Goal: Book appointment/travel/reservation

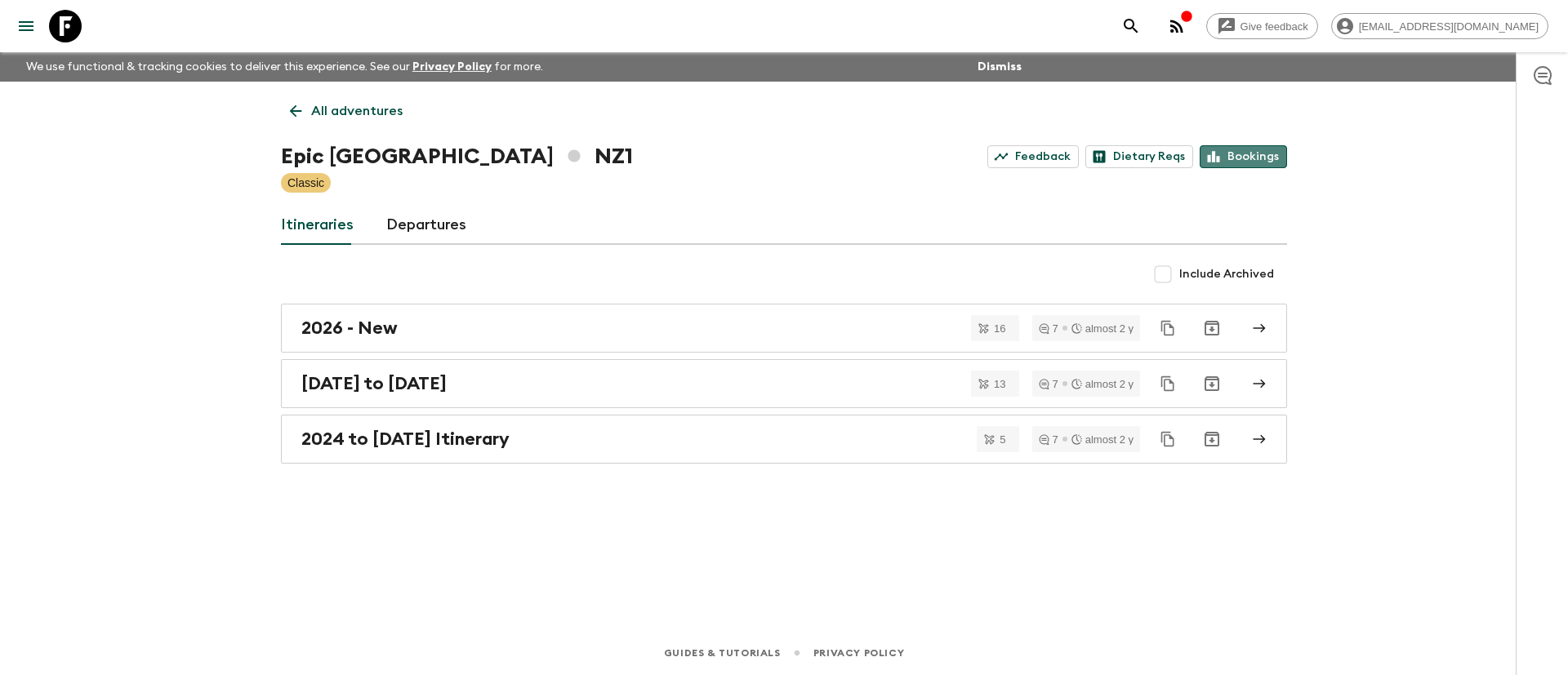
click at [1248, 162] on link "Bookings" at bounding box center [1242, 157] width 87 height 23
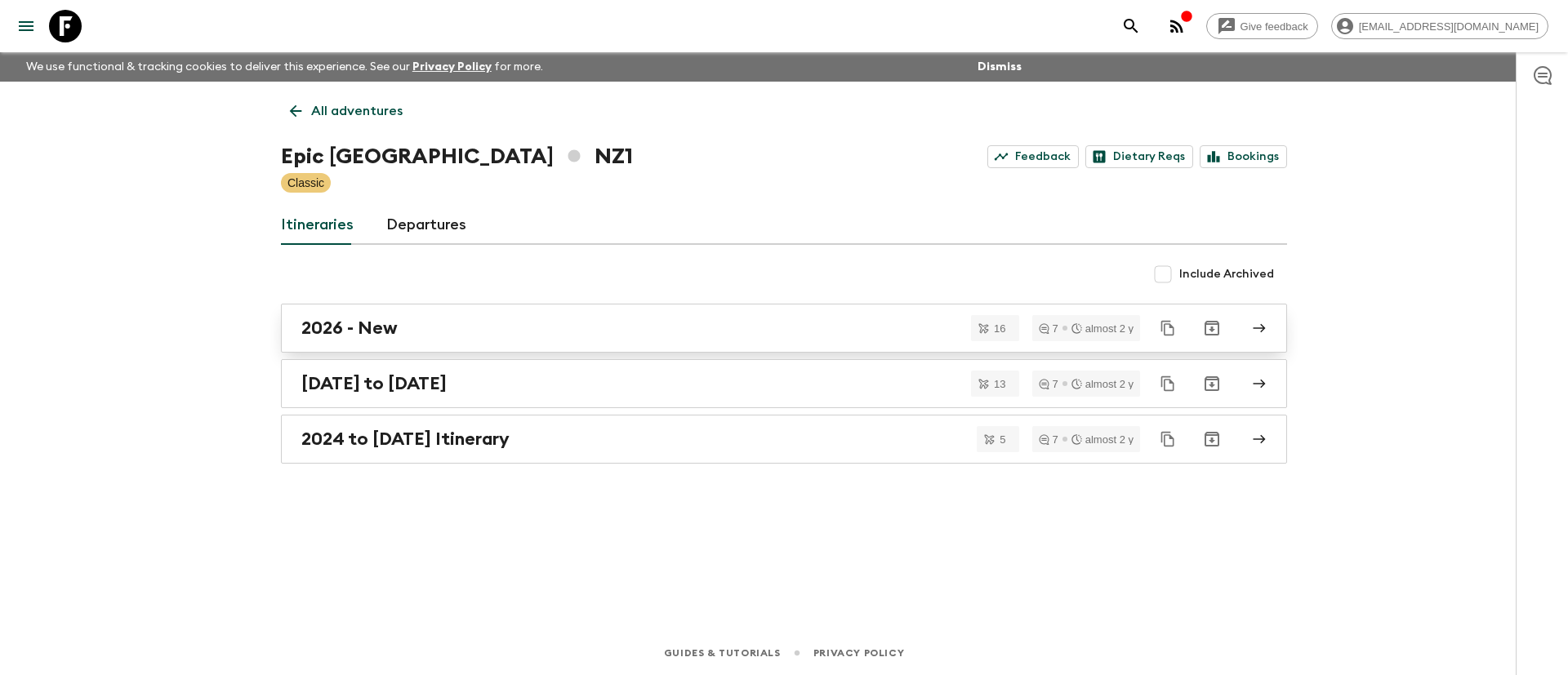
click at [374, 331] on h2 "2026 - New" at bounding box center [350, 328] width 96 height 22
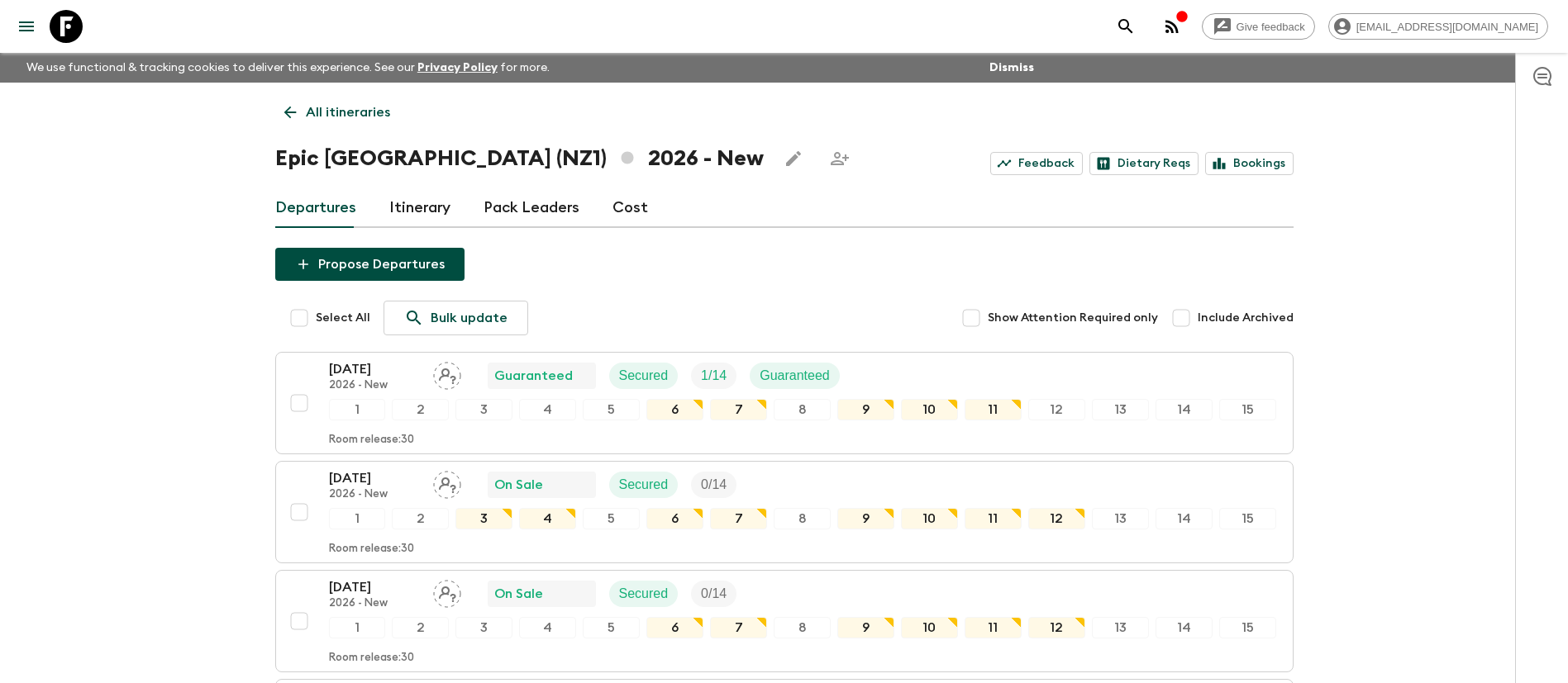
click at [348, 108] on p "All itineraries" at bounding box center [348, 112] width 85 height 20
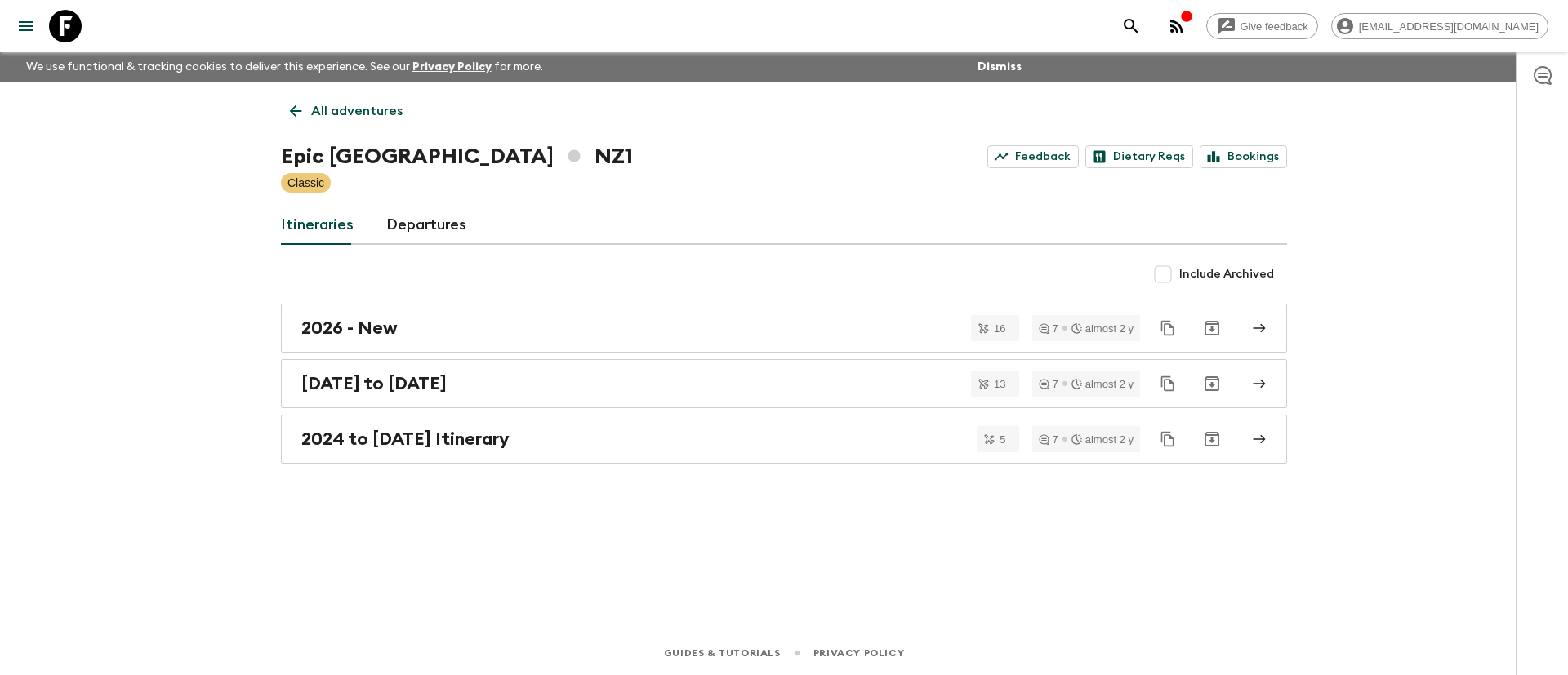
click at [333, 114] on p "All adventures" at bounding box center [357, 111] width 91 height 20
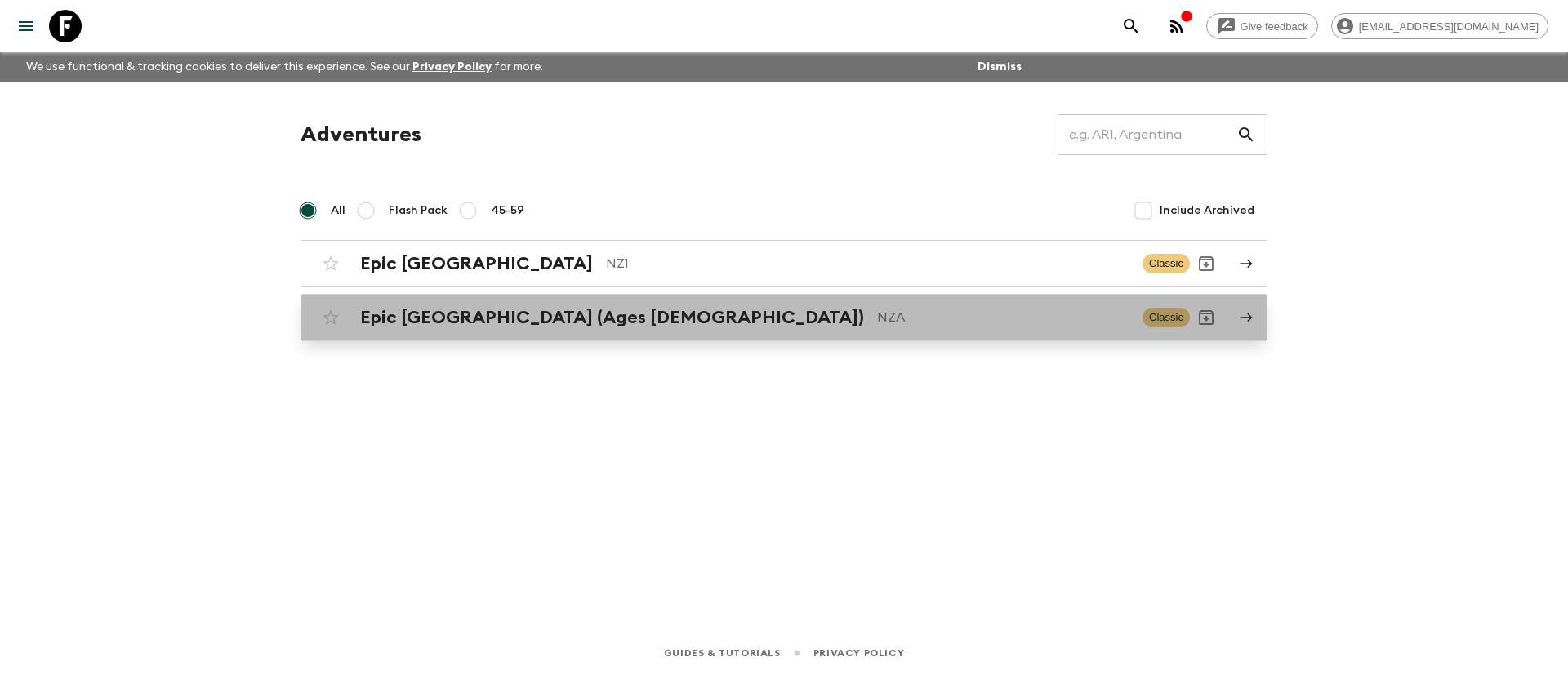
click at [430, 321] on h2 "Epic [GEOGRAPHIC_DATA] (Ages [DEMOGRAPHIC_DATA])" at bounding box center [612, 318] width 504 height 22
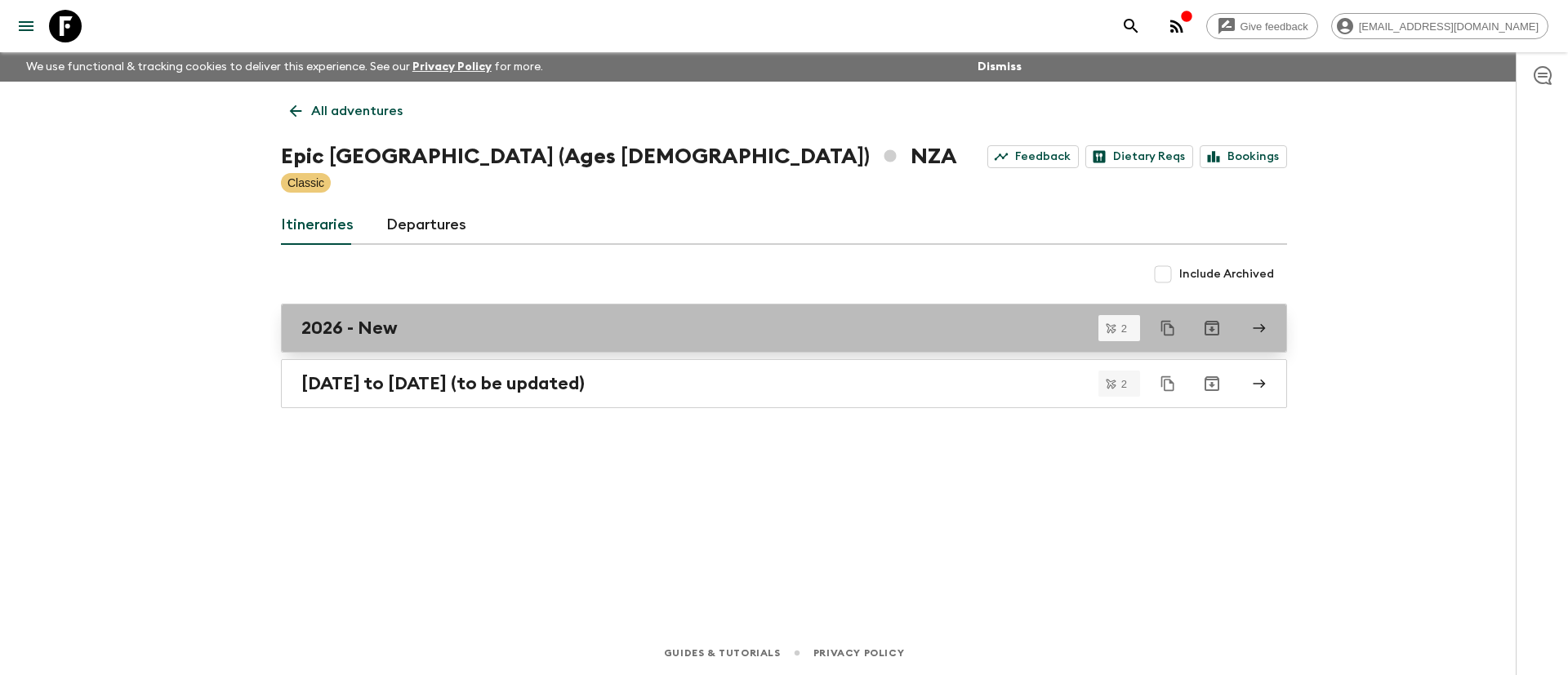
click at [353, 330] on h2 "2026 - New" at bounding box center [350, 328] width 96 height 22
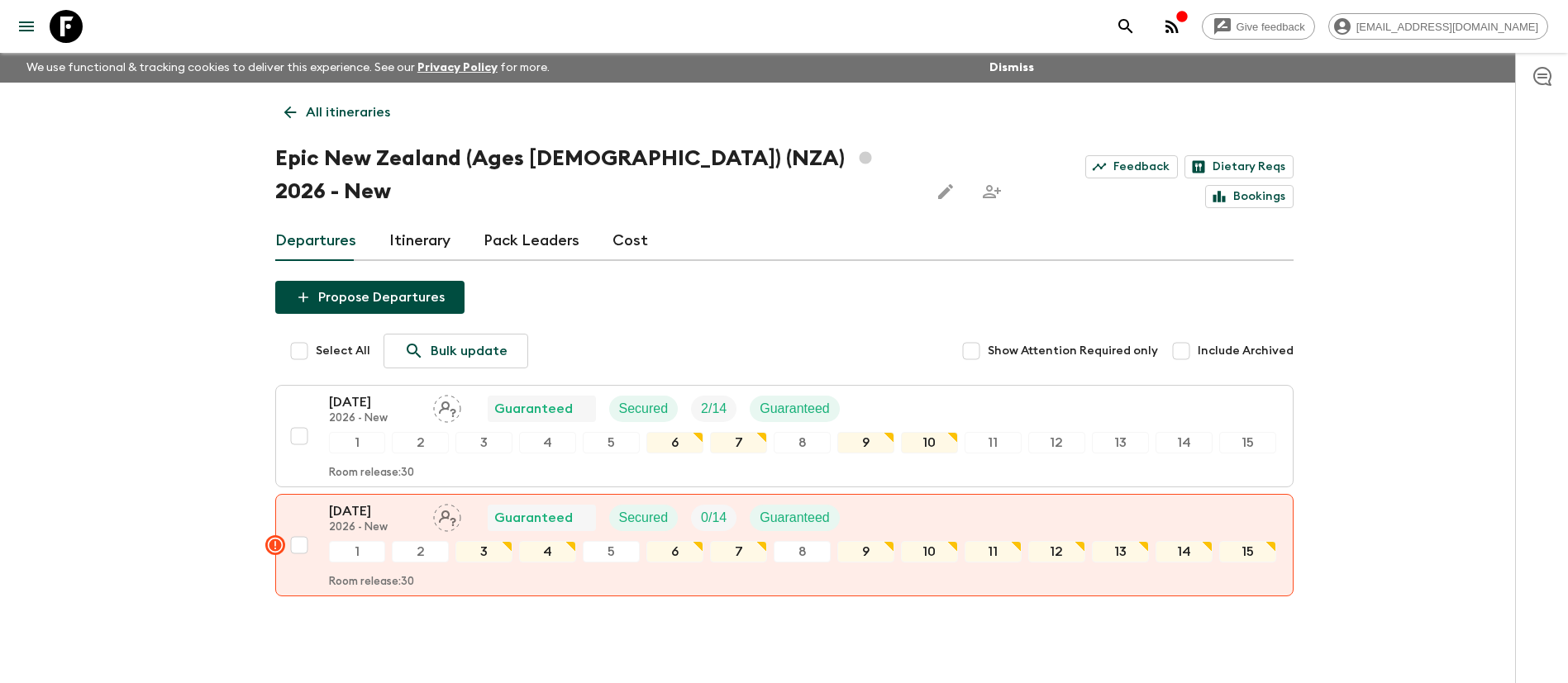
click at [285, 113] on icon at bounding box center [290, 112] width 18 height 18
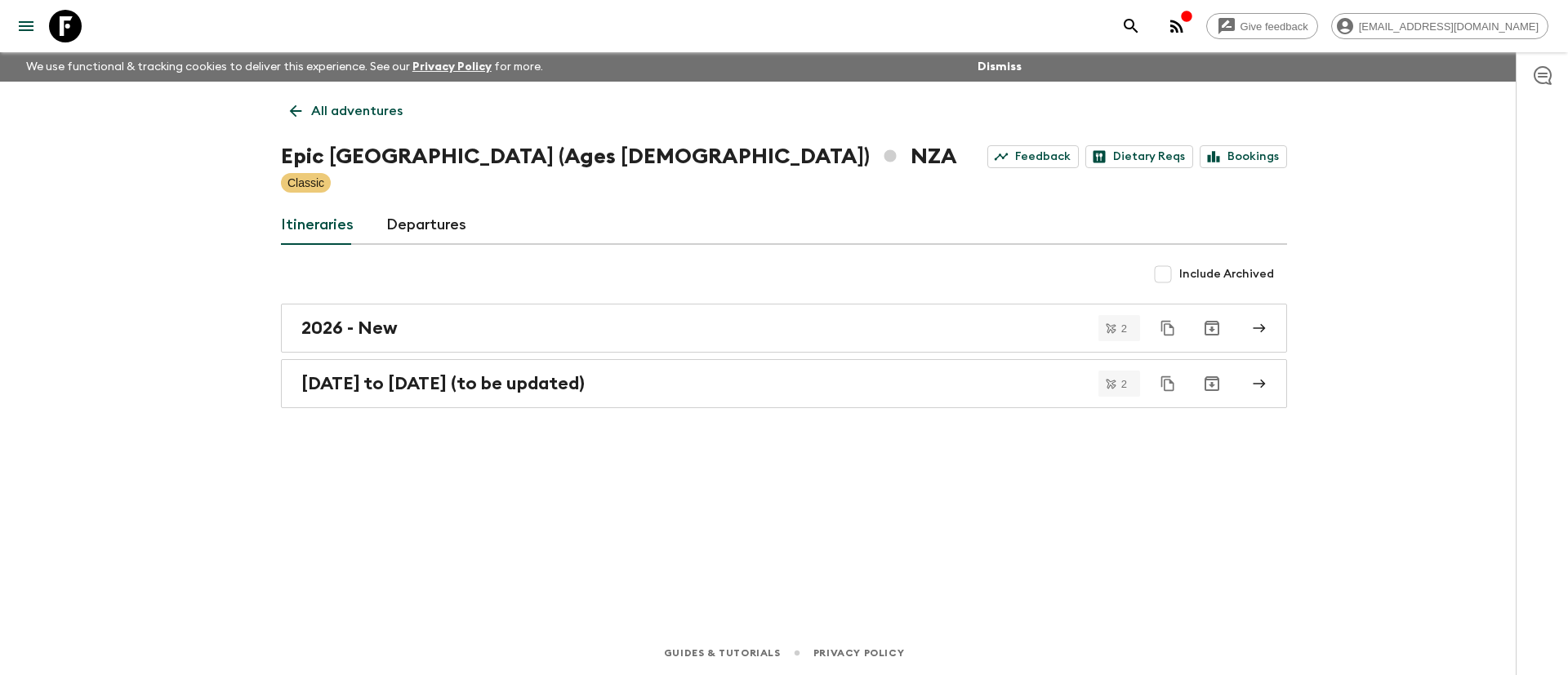
click at [340, 113] on p "All adventures" at bounding box center [357, 111] width 91 height 20
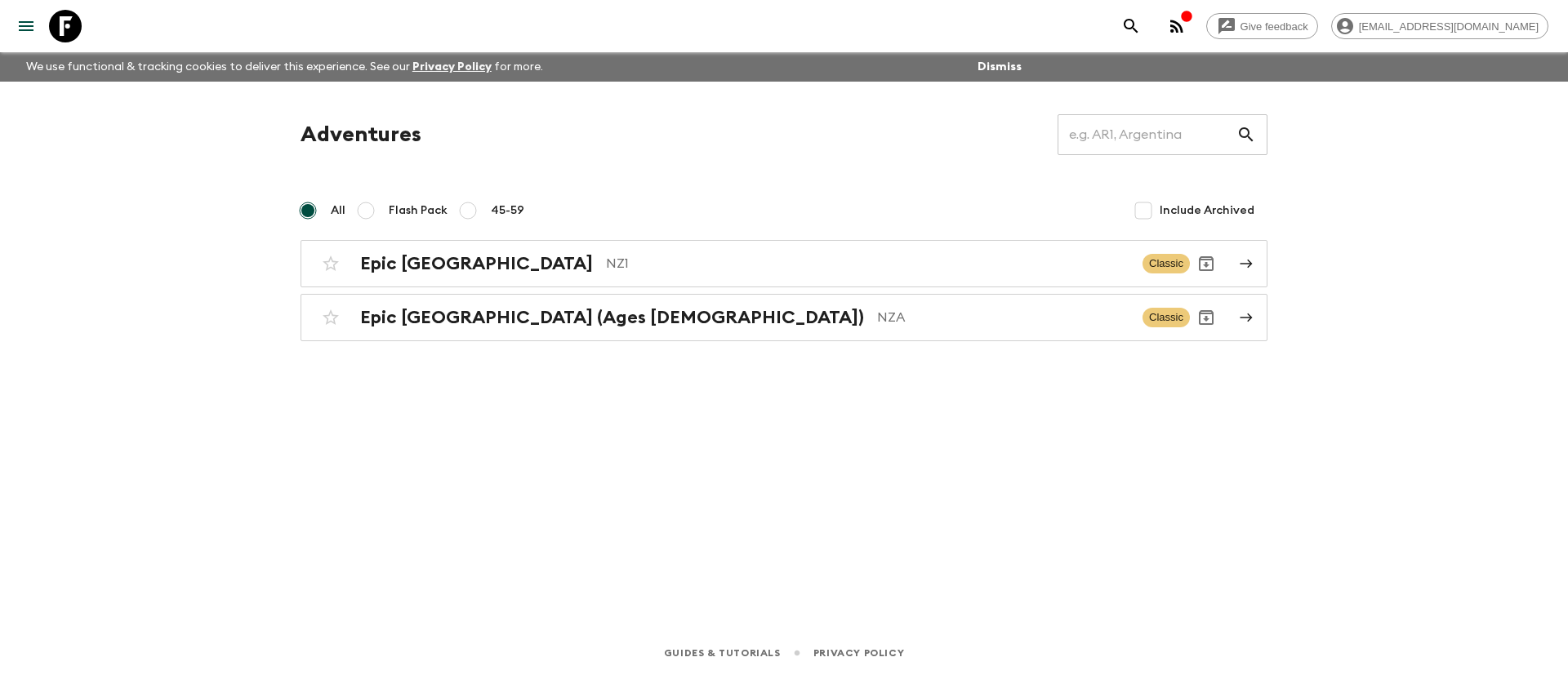
click at [365, 203] on input "Flash Pack" at bounding box center [366, 210] width 20 height 20
radio input "true"
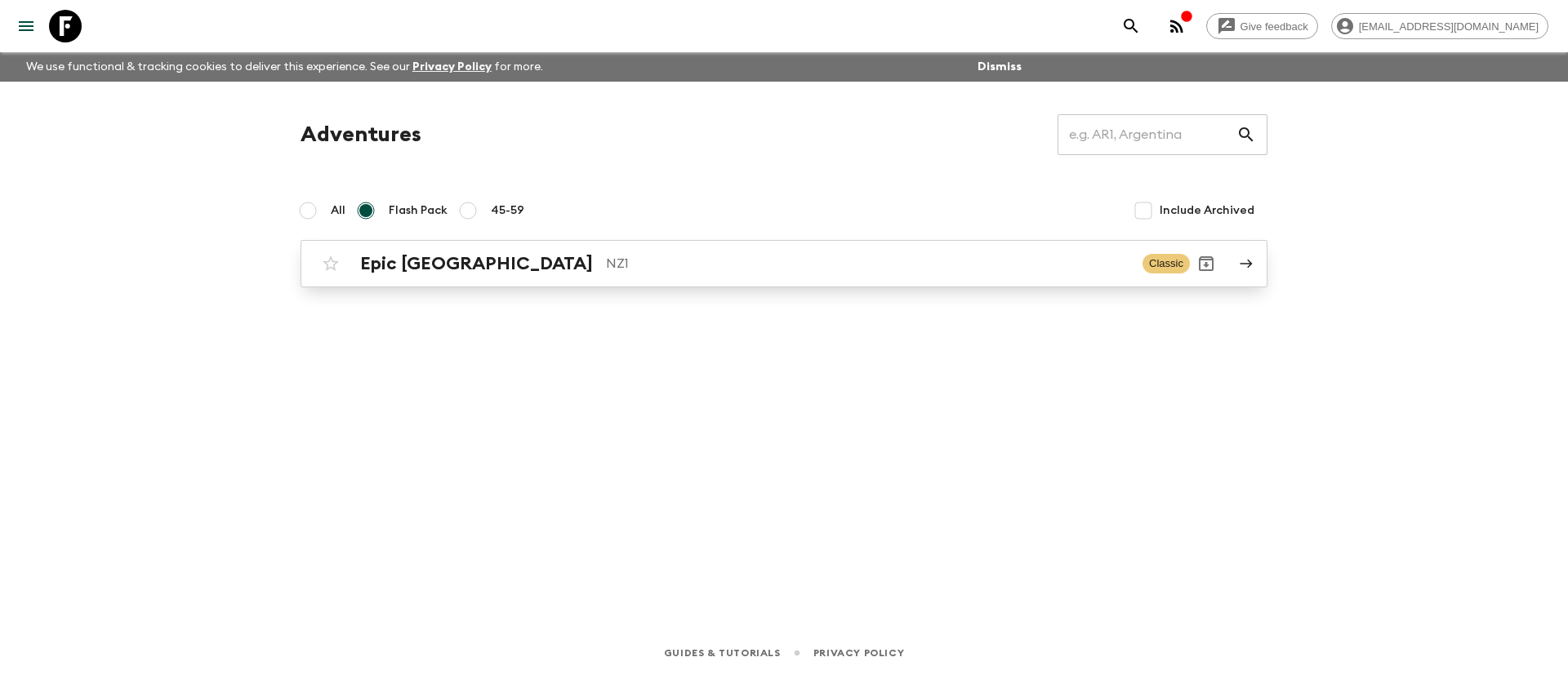
click at [402, 269] on h2 "Epic [GEOGRAPHIC_DATA]" at bounding box center [476, 264] width 233 height 22
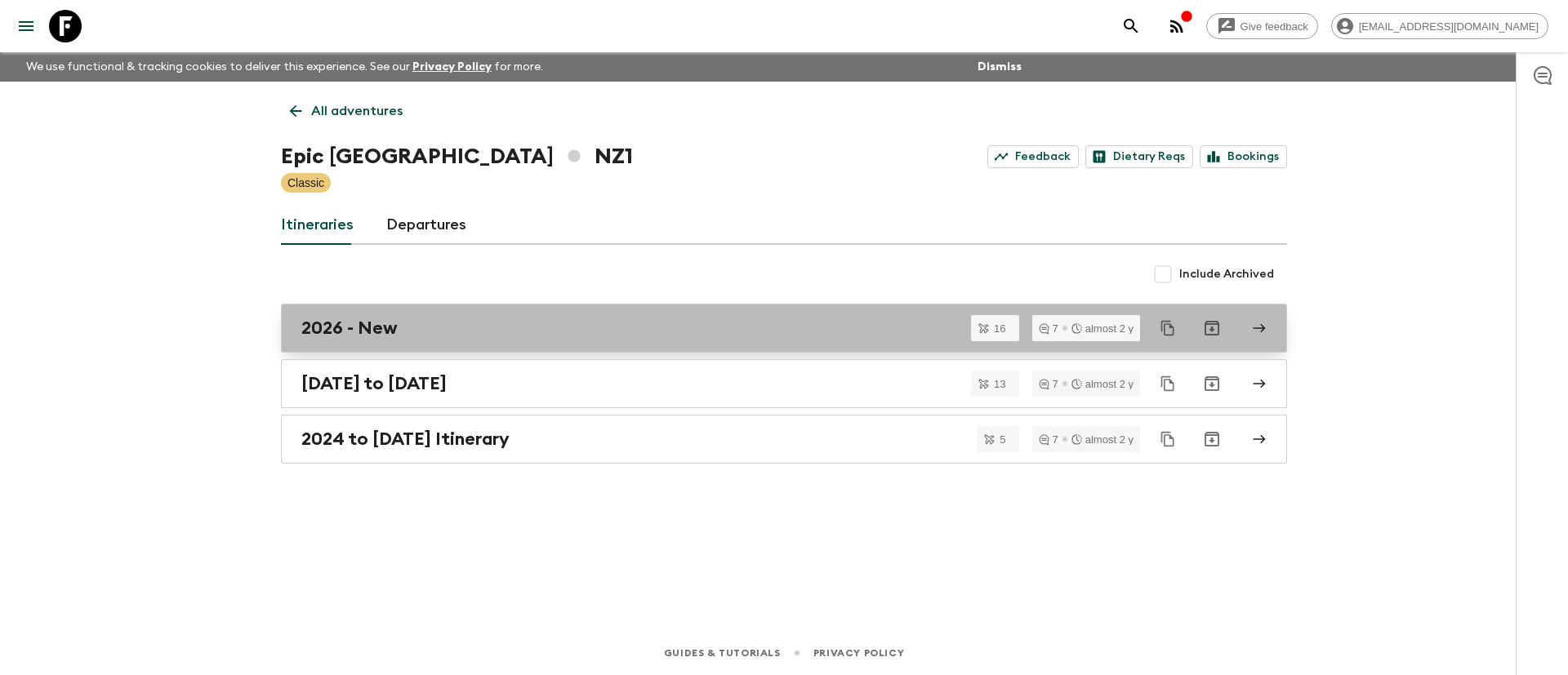
click at [399, 335] on div "2026 - New" at bounding box center [769, 328] width 934 height 22
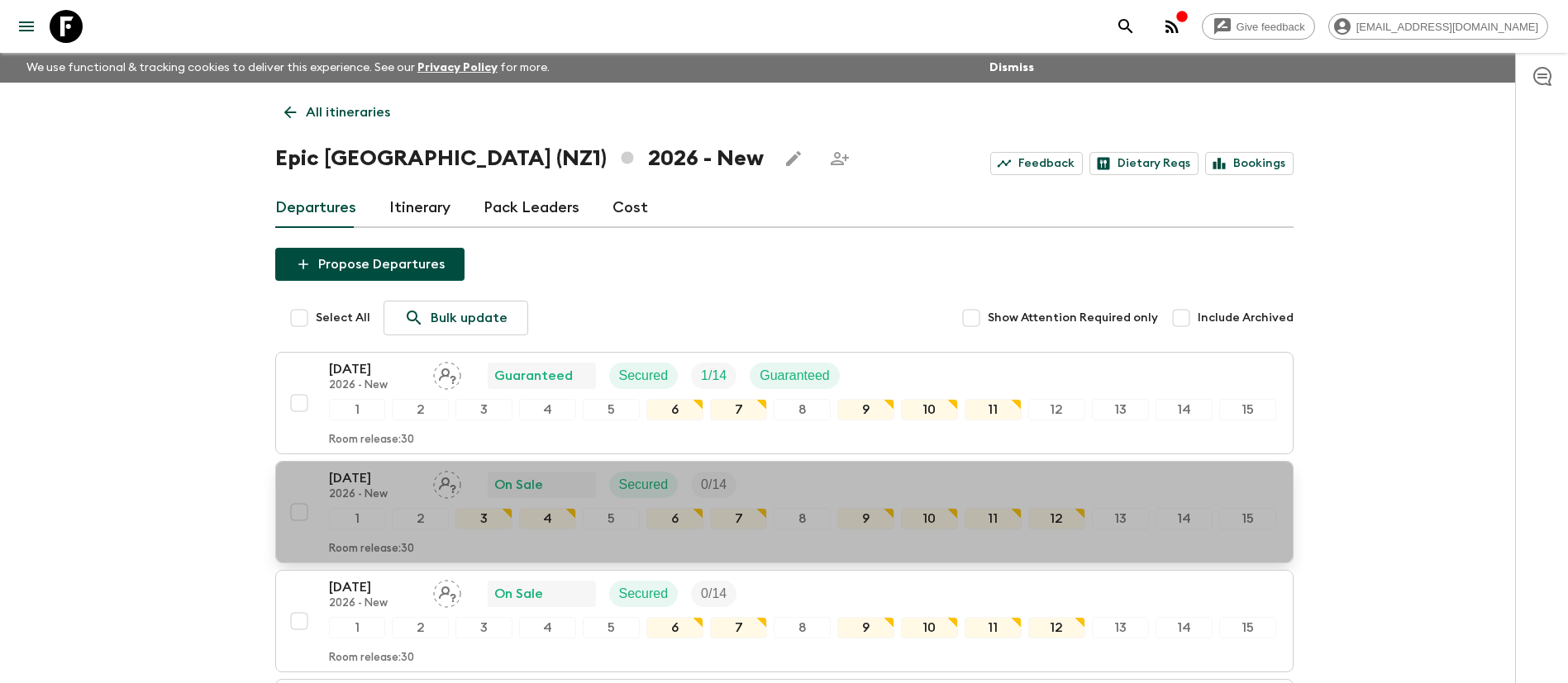
click at [364, 484] on p "[DATE]" at bounding box center [374, 479] width 91 height 20
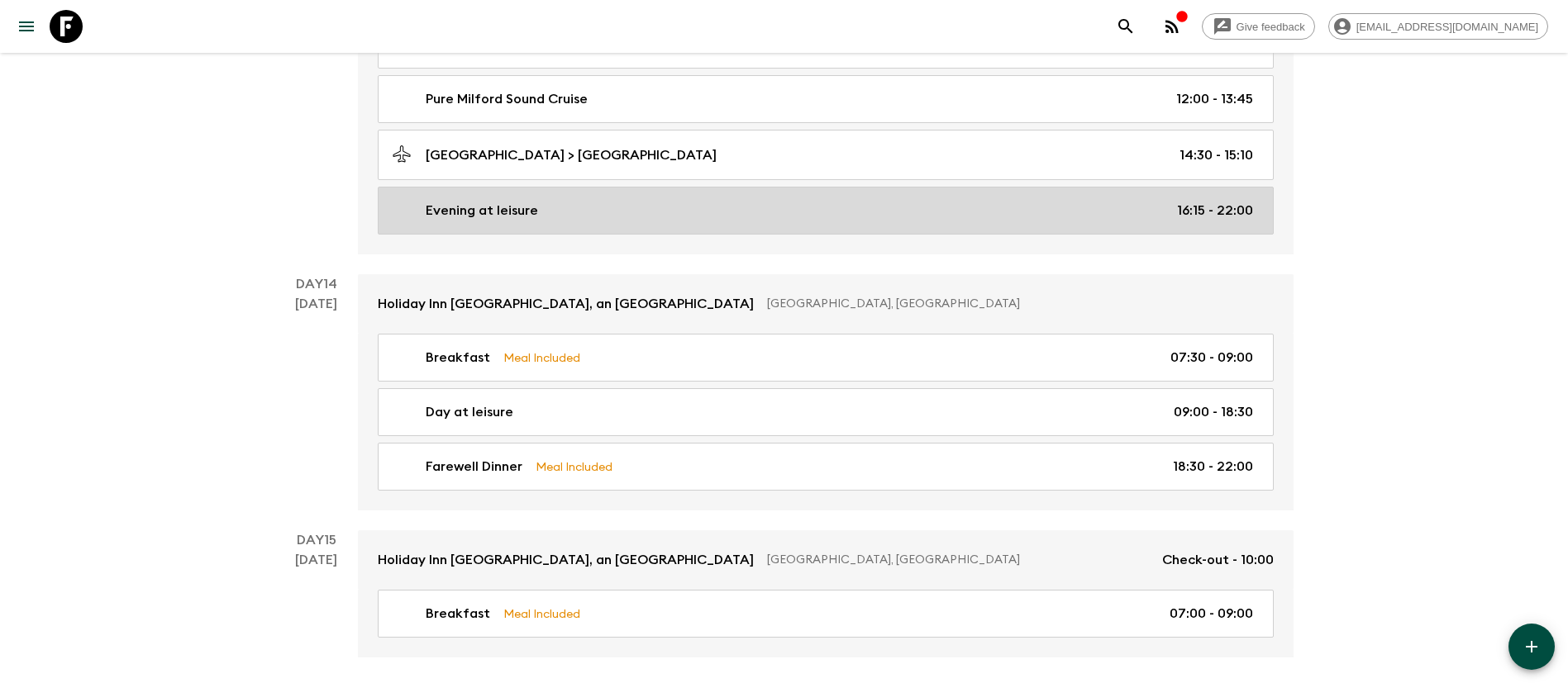
scroll to position [5527, 0]
